Goal: Task Accomplishment & Management: Use online tool/utility

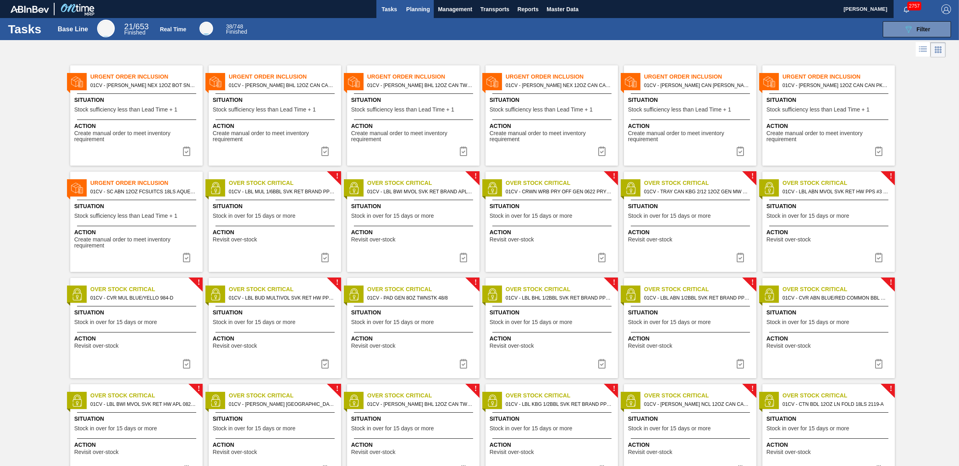
click at [413, 13] on span "Planning" at bounding box center [418, 9] width 24 height 10
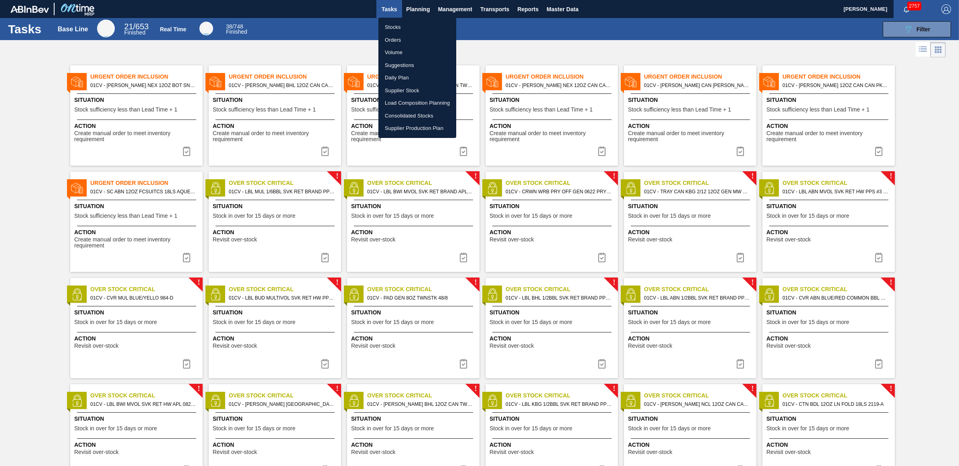
click at [405, 104] on li "Load Composition Planning" at bounding box center [417, 103] width 78 height 13
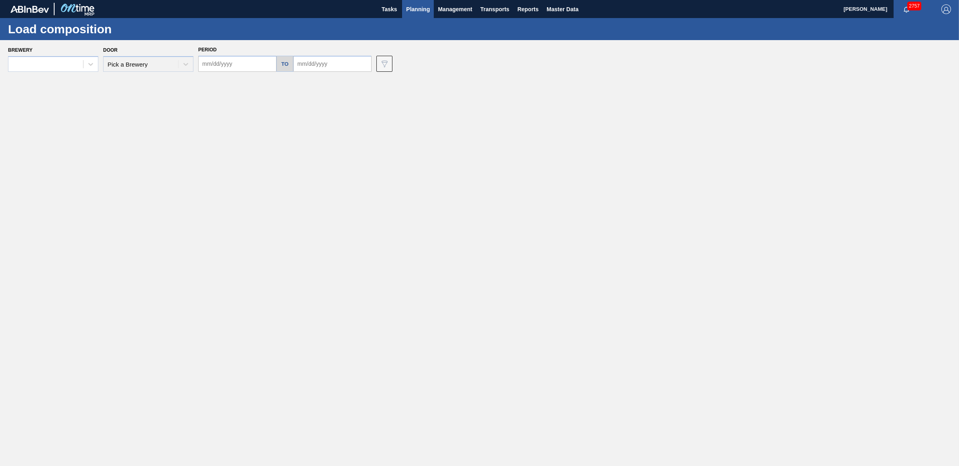
type input "09/29/2025"
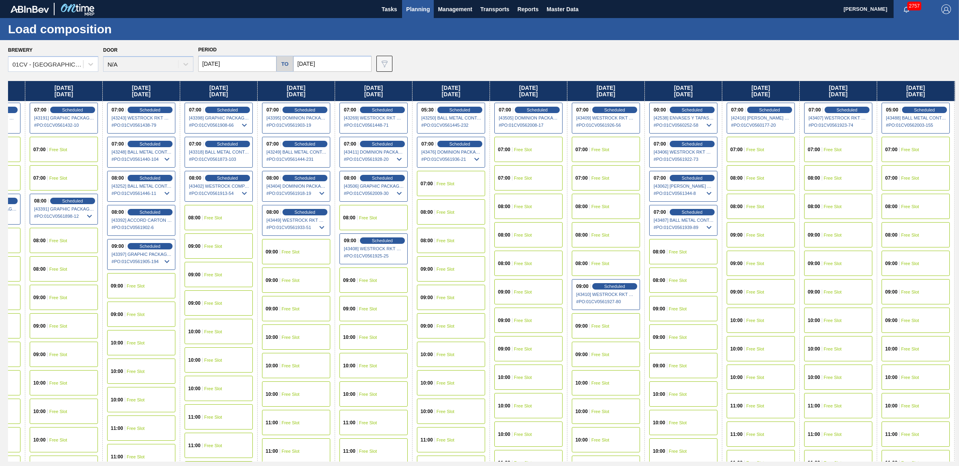
scroll to position [0, 448]
drag, startPoint x: 825, startPoint y: 87, endPoint x: 356, endPoint y: 106, distance: 469.1
click at [356, 106] on div "Monday 09/29/2025 07:00 Scheduled [42412] IPL USA INC - 0008221130 # PO : 01CV0…" at bounding box center [481, 271] width 947 height 381
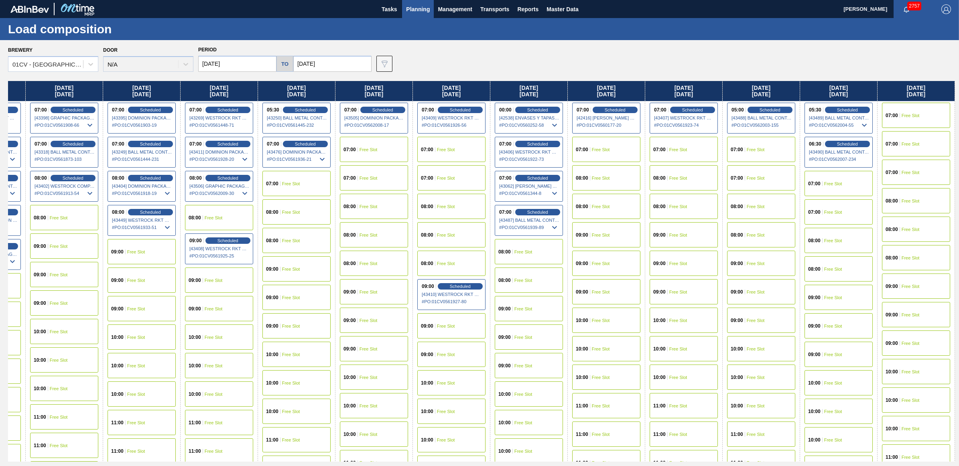
drag, startPoint x: 858, startPoint y: 87, endPoint x: 472, endPoint y: 89, distance: 385.7
click at [472, 89] on div "Monday 09/29/2025 07:00 Scheduled [42412] IPL USA INC - 0008221130 # PO : 01CV0…" at bounding box center [481, 271] width 947 height 381
drag, startPoint x: 889, startPoint y: 96, endPoint x: 591, endPoint y: 96, distance: 297.8
click at [600, 97] on div "Monday 09/29/2025 07:00 Scheduled [42412] IPL USA INC - 0008221130 # PO : 01CV0…" at bounding box center [481, 271] width 947 height 381
click at [344, 61] on input "10/18/2025" at bounding box center [332, 64] width 78 height 16
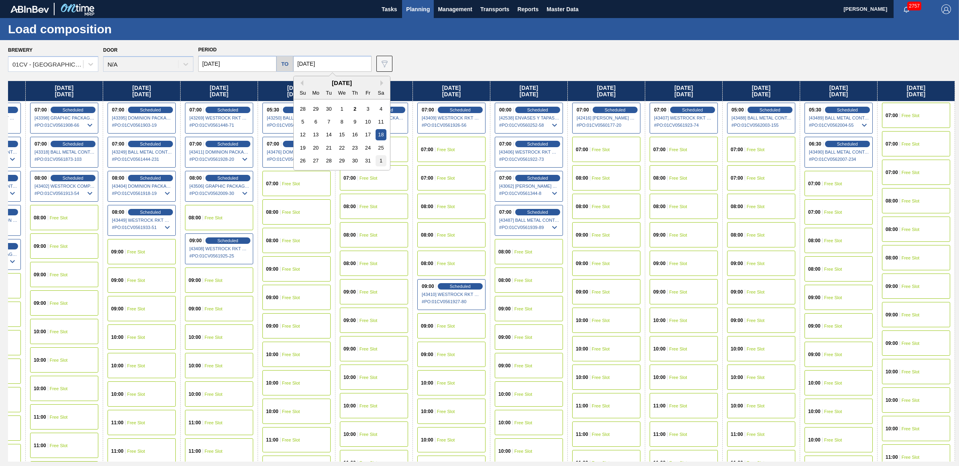
click at [384, 165] on div "1" at bounding box center [381, 160] width 11 height 11
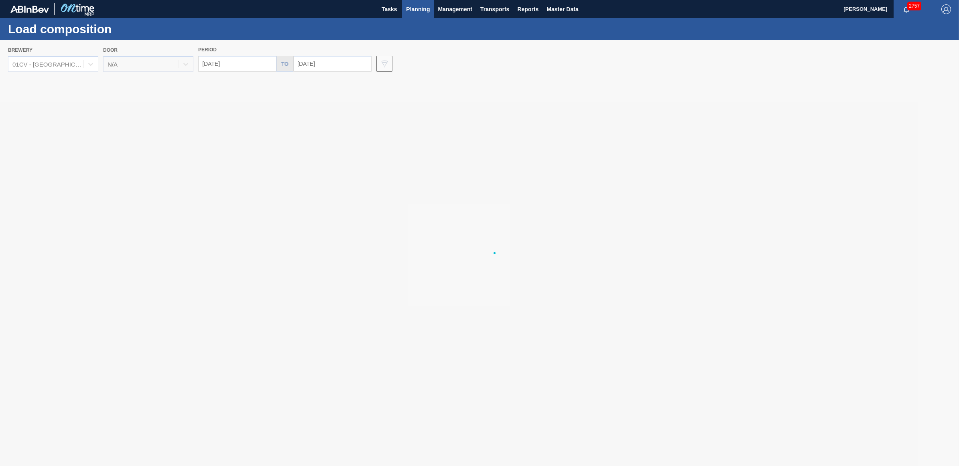
type input "11/01/2025"
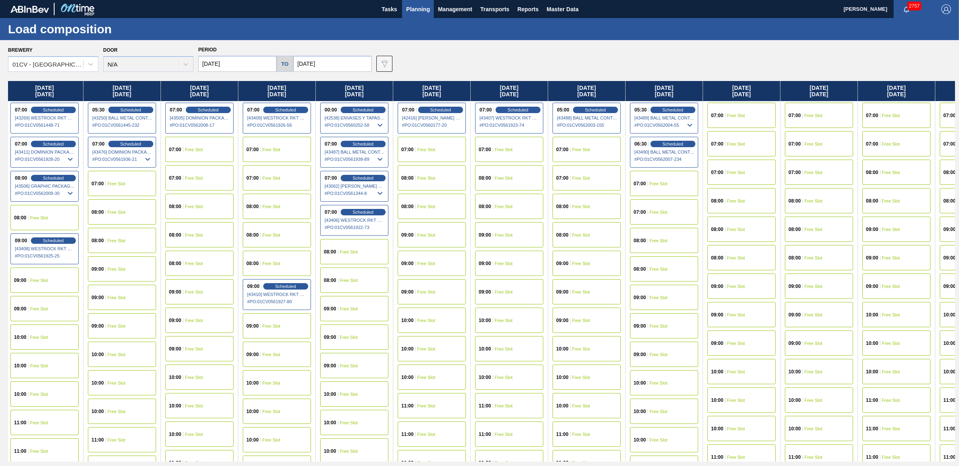
scroll to position [0, 826]
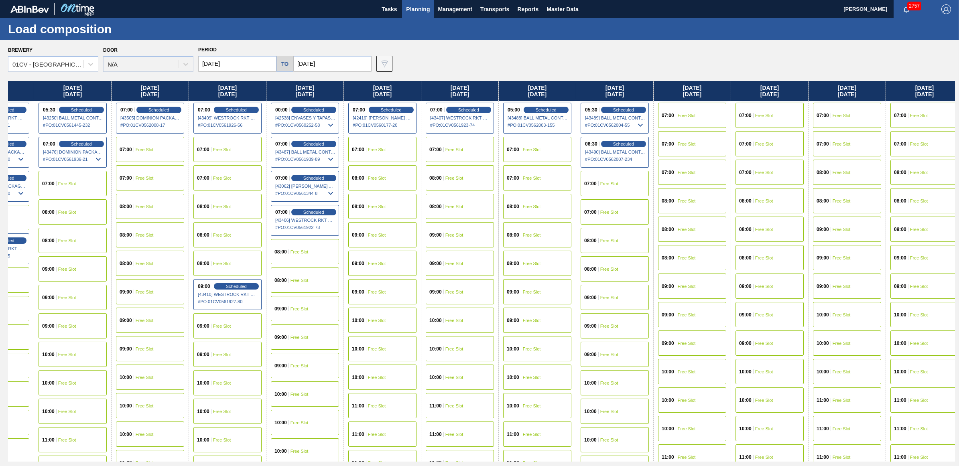
drag, startPoint x: 826, startPoint y: 86, endPoint x: 37, endPoint y: 104, distance: 788.8
click at [37, 104] on div "Monday 09/29/2025 07:00 Scheduled [42412] IPL USA INC - 0008221130 # PO : 01CV0…" at bounding box center [481, 271] width 947 height 381
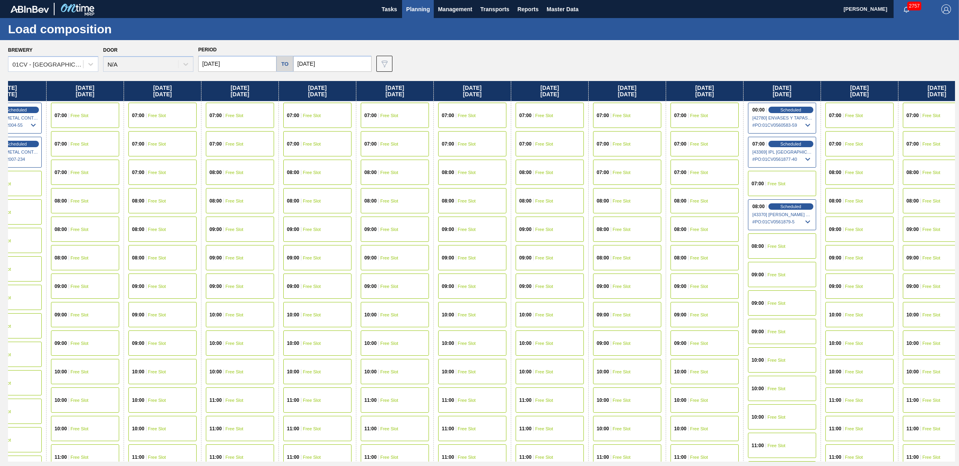
drag, startPoint x: 843, startPoint y: 94, endPoint x: 212, endPoint y: 103, distance: 631.0
click at [212, 103] on div "Monday 09/29/2025 07:00 Scheduled [42412] IPL USA INC - 0008221130 # PO : 01CV0…" at bounding box center [481, 271] width 947 height 381
click at [802, 144] on span "Scheduled" at bounding box center [790, 143] width 23 height 5
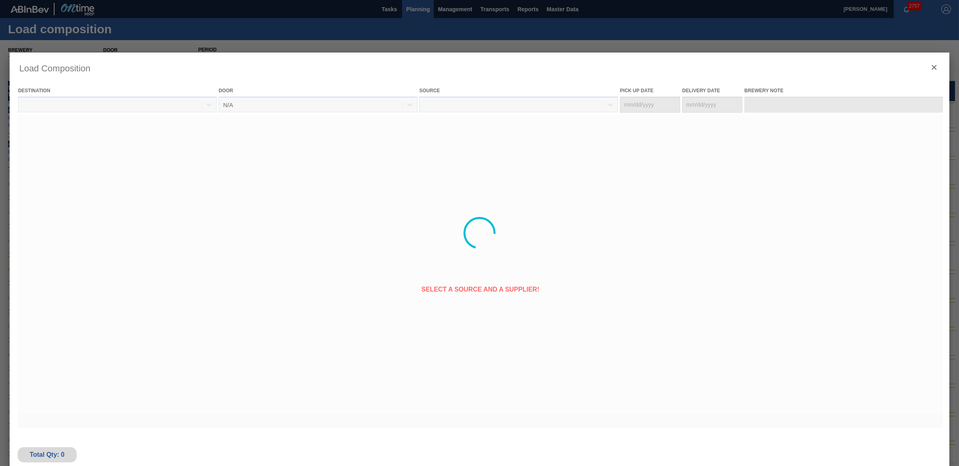
type Date "10/20/2025"
type Date "10/27/2025"
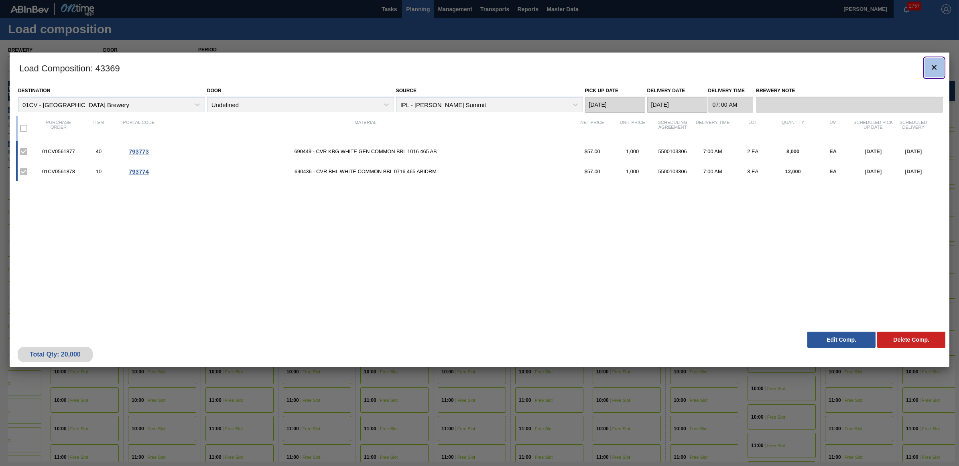
click at [932, 66] on icon "botão de ícone" at bounding box center [935, 68] width 10 height 10
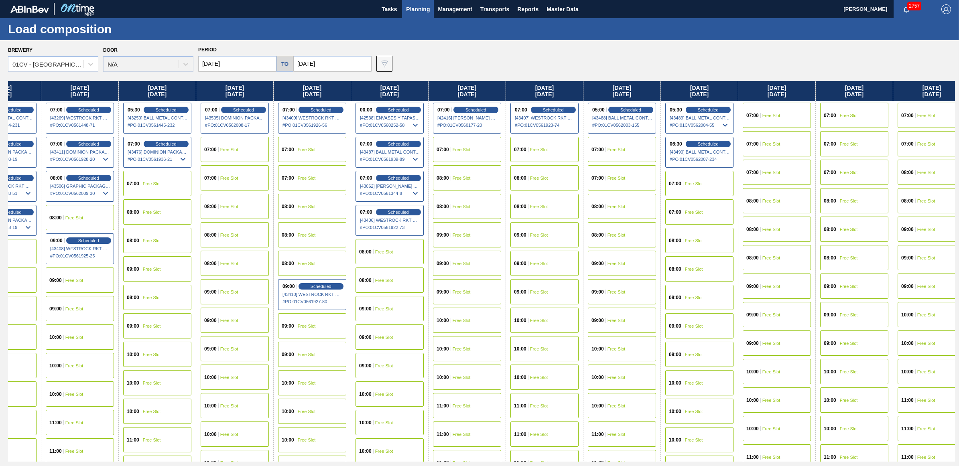
drag, startPoint x: 884, startPoint y: 95, endPoint x: 123, endPoint y: 100, distance: 761.0
click at [123, 100] on div "Monday 09/29/2025 07:00 Scheduled [42412] IPL USA INC - 0008221130 # PO : 01CV0…" at bounding box center [481, 271] width 947 height 381
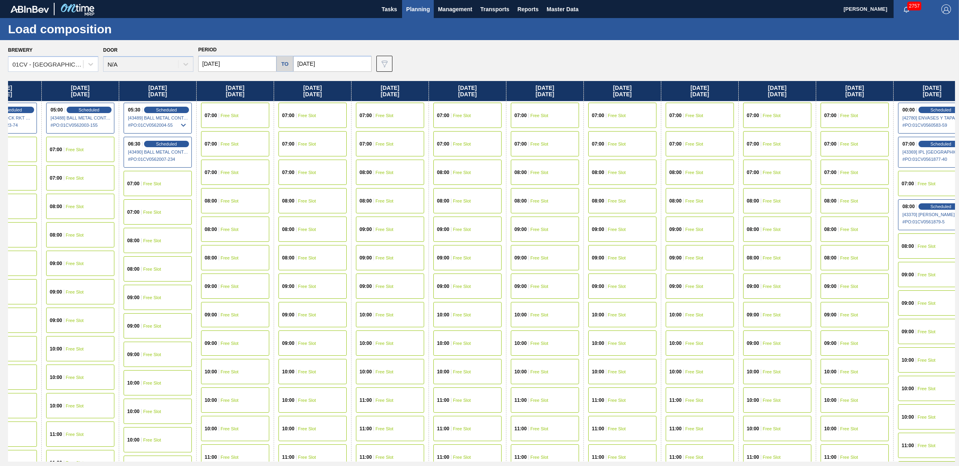
scroll to position [0, 1361]
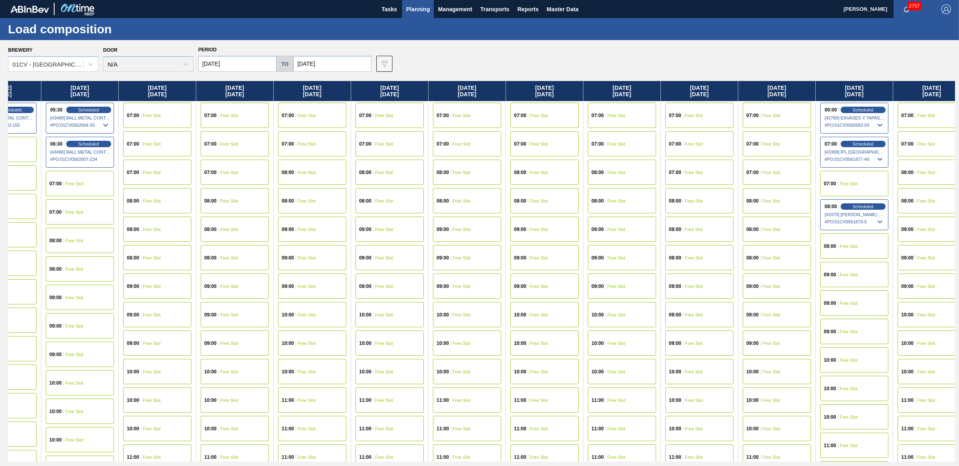
drag, startPoint x: 932, startPoint y: 87, endPoint x: 292, endPoint y: 87, distance: 640.5
click at [292, 87] on div "Monday 09/29/2025 07:00 Scheduled [42412] IPL USA INC - 0008221130 # PO : 01CV0…" at bounding box center [481, 271] width 947 height 381
click at [870, 201] on div "08:00 Scheduled [43370] Brooks and Whittle - Saint Louis - 0008221115 # PO : 01…" at bounding box center [854, 214] width 68 height 31
click at [868, 205] on span "Scheduled" at bounding box center [863, 206] width 23 height 5
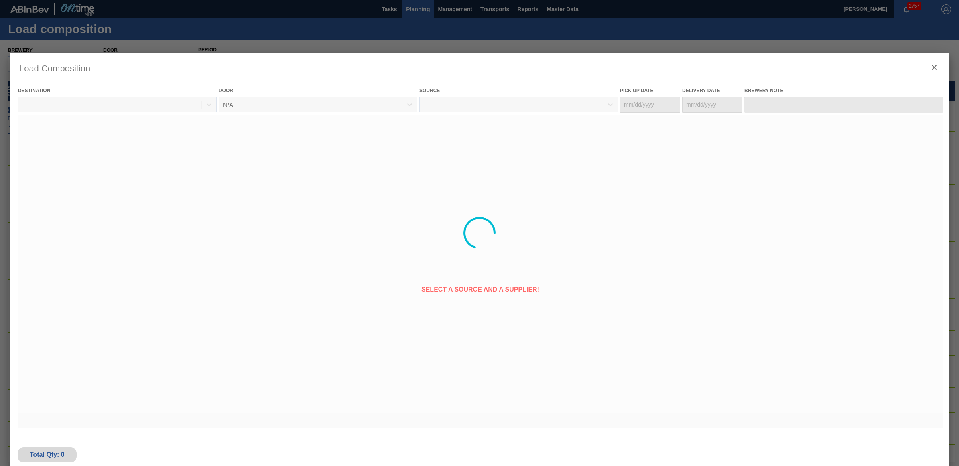
type Date "10/25/2025"
type Date "10/27/2025"
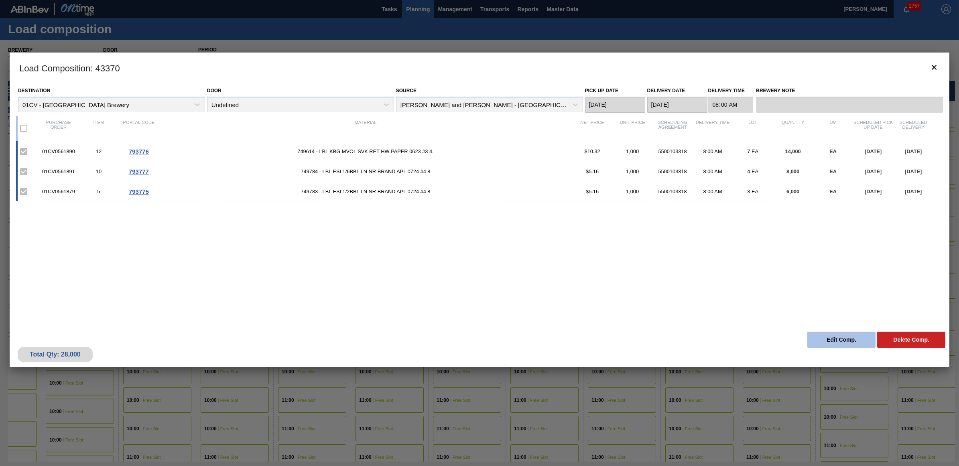
click at [854, 338] on button "Edit Comp." at bounding box center [841, 340] width 68 height 16
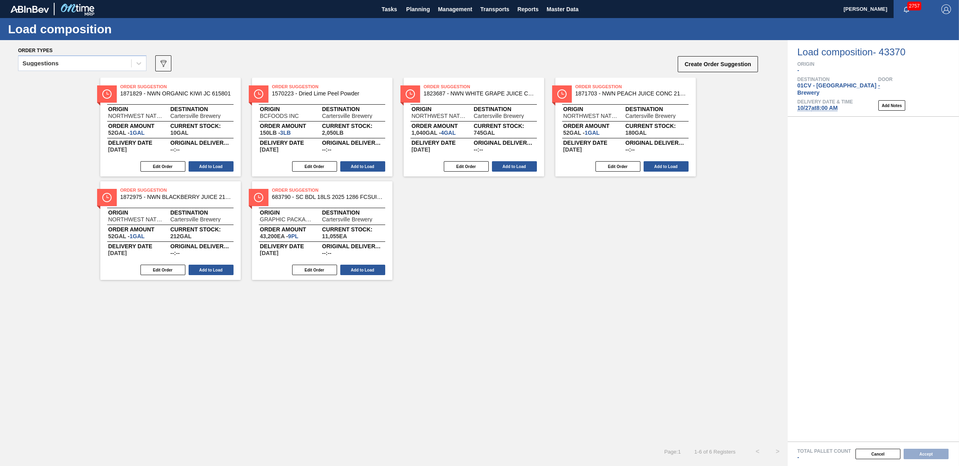
click at [821, 105] on span "10/27 at 8:00 AM" at bounding box center [817, 108] width 41 height 6
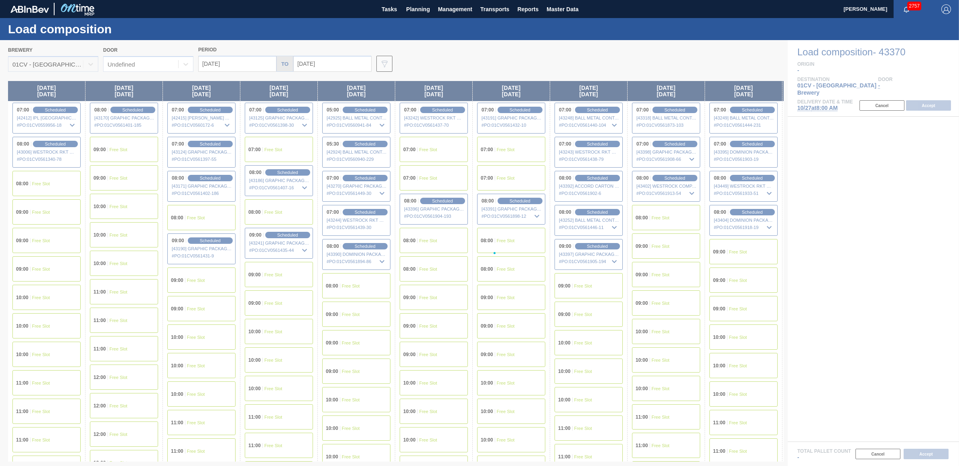
type input "10/27/2025"
type input "11/03/2025"
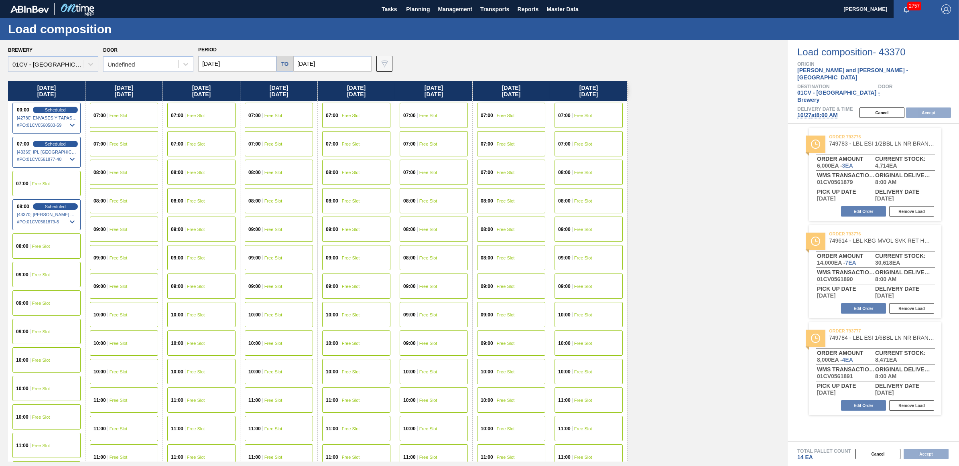
click at [603, 112] on div "07:00 Free Slot" at bounding box center [589, 115] width 68 height 25
click at [934, 108] on button "Accept" at bounding box center [928, 113] width 45 height 10
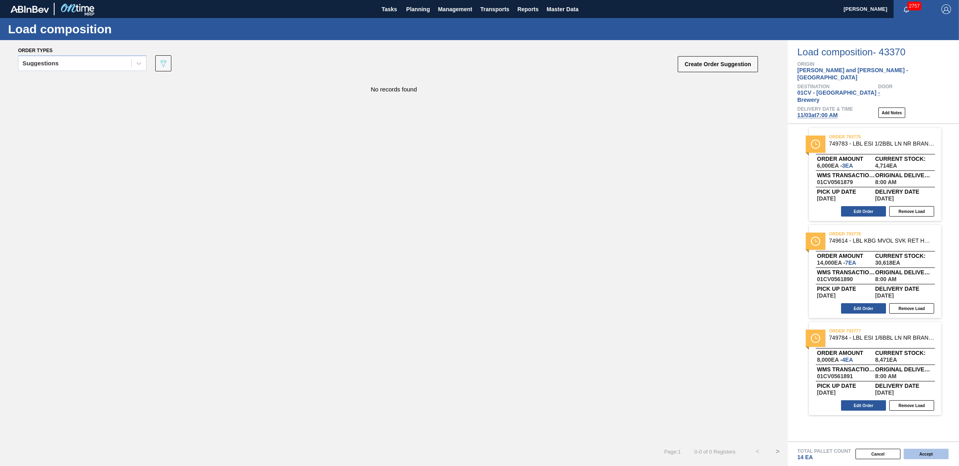
click at [930, 454] on button "Accept" at bounding box center [926, 454] width 45 height 10
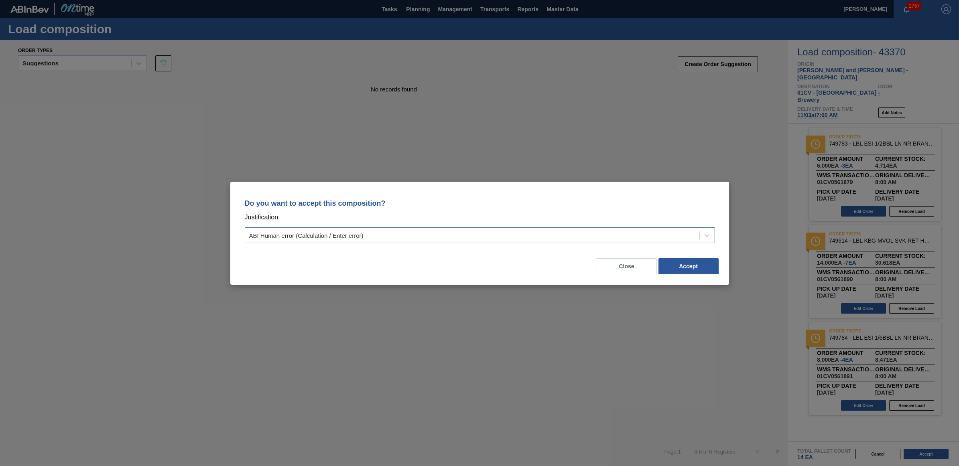
click at [452, 237] on div "ABI Human error (Calculation / Enter error)" at bounding box center [472, 236] width 454 height 12
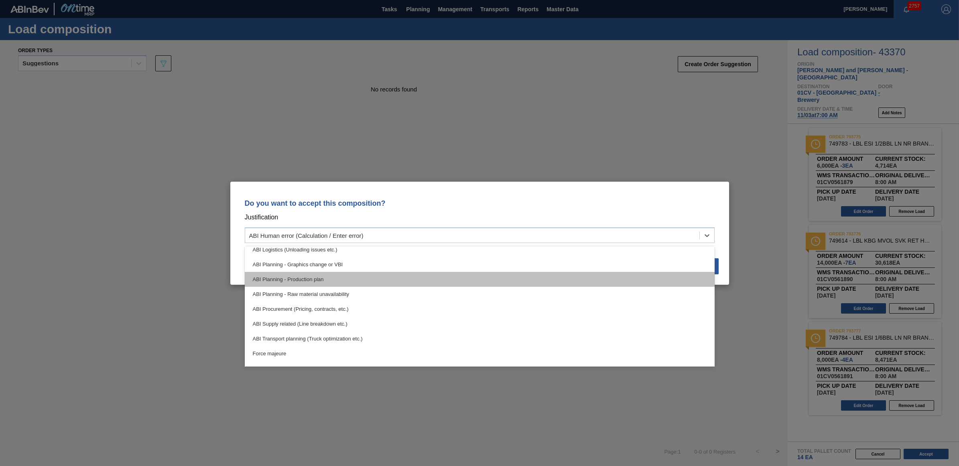
scroll to position [150, 0]
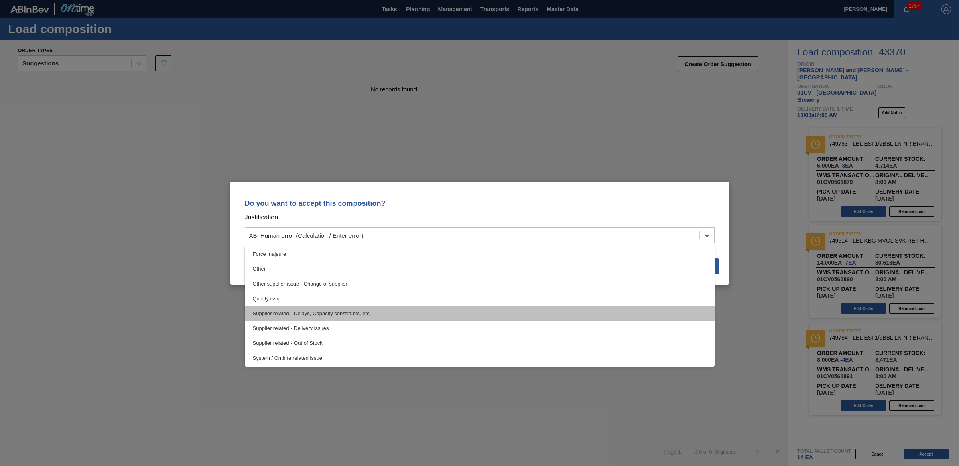
click at [336, 309] on div "Supplier related - Delays, Capacity constraints, etc." at bounding box center [480, 313] width 470 height 15
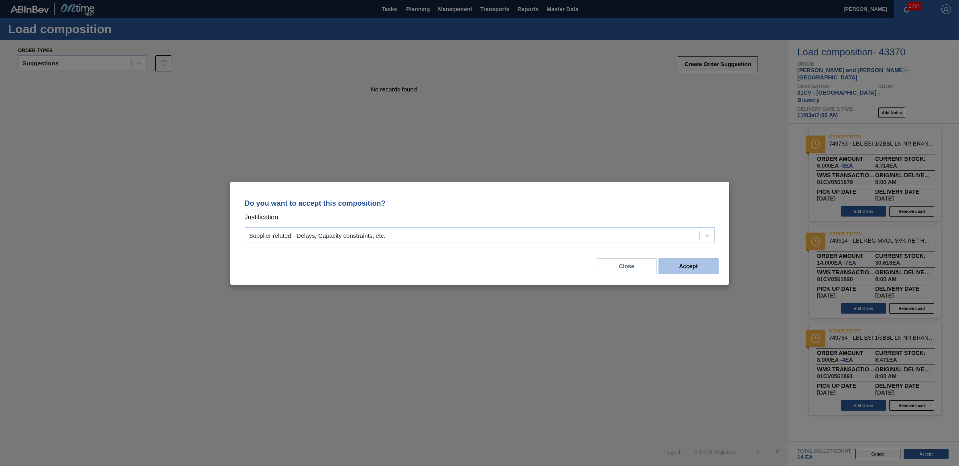
click at [687, 262] on button "Accept" at bounding box center [689, 266] width 60 height 16
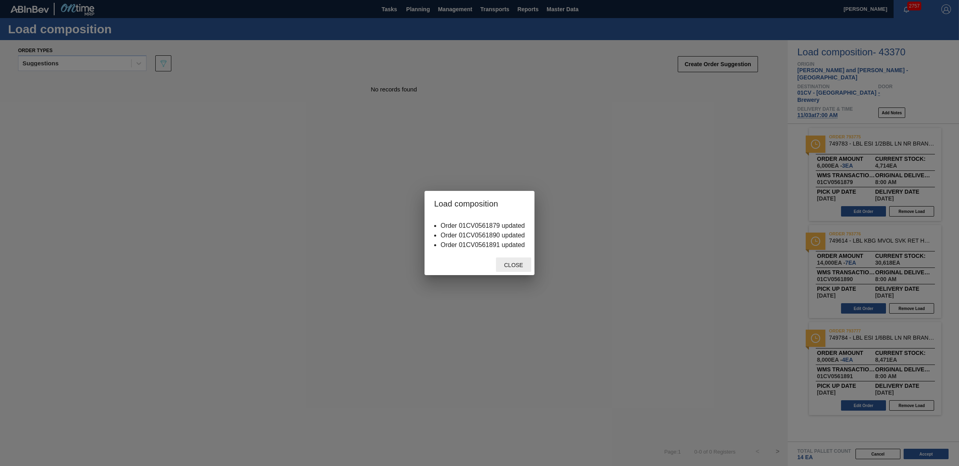
click at [515, 263] on span "Close" at bounding box center [514, 265] width 32 height 6
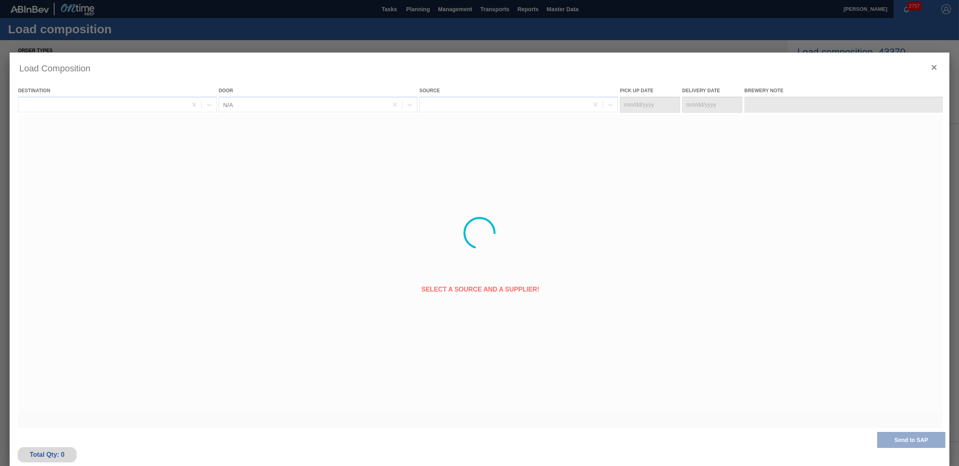
type Date "11/01/2025"
type Date "11/03/2025"
